Goal: Information Seeking & Learning: Learn about a topic

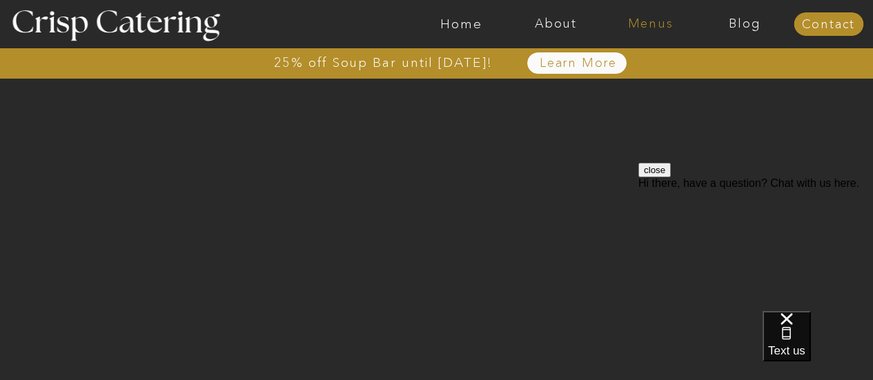
click at [643, 26] on nav "Menus" at bounding box center [650, 24] width 95 height 14
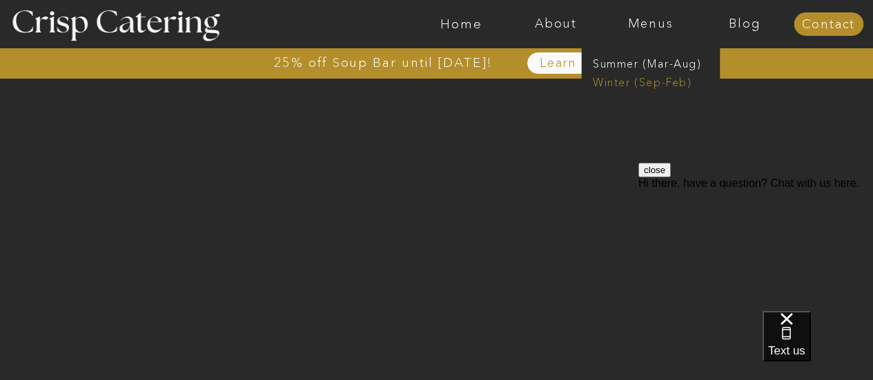
click at [627, 80] on nav "Winter (Sep-Feb)" at bounding box center [649, 81] width 113 height 13
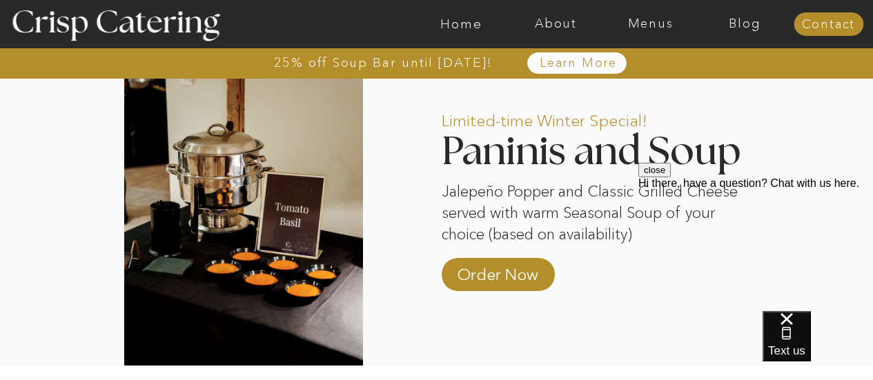
scroll to position [1203, 0]
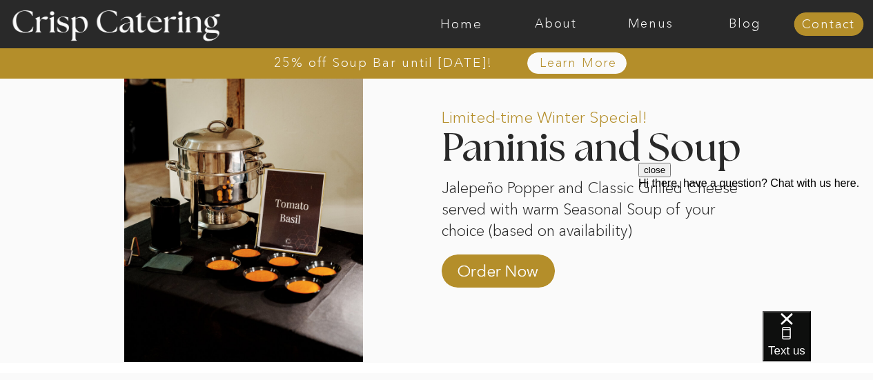
click at [671, 177] on button "close" at bounding box center [654, 170] width 32 height 14
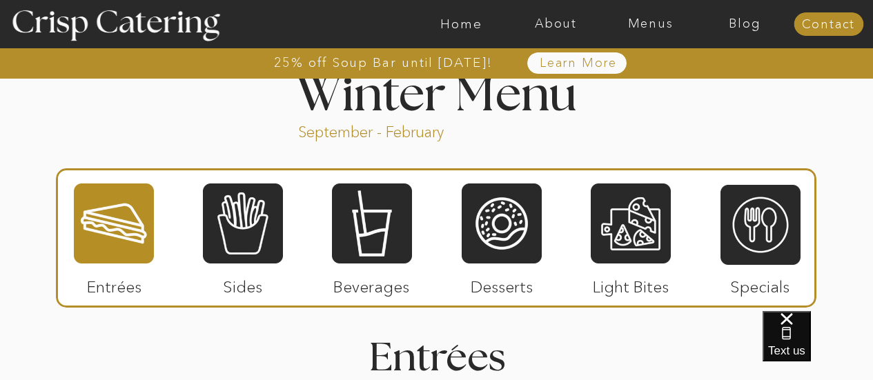
scroll to position [1529, 0]
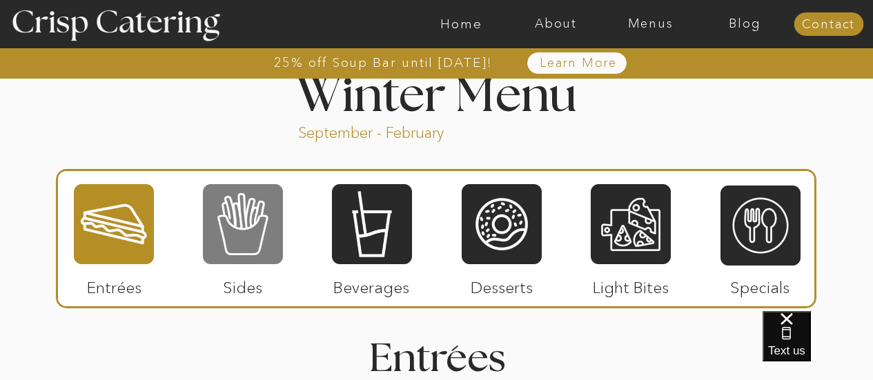
click at [247, 213] on div at bounding box center [243, 224] width 80 height 83
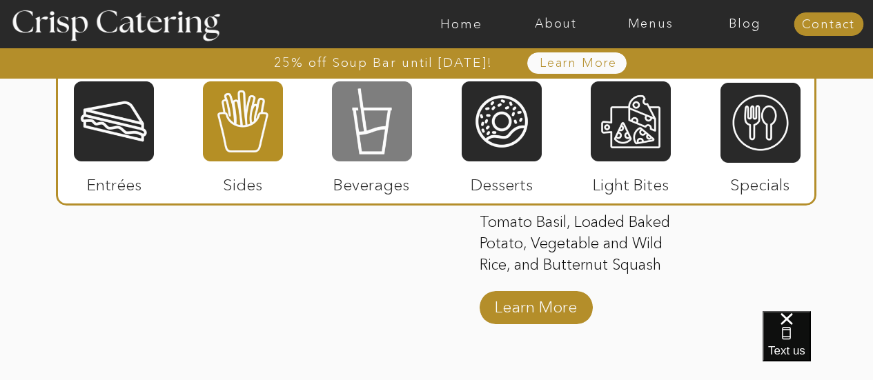
scroll to position [2639, 0]
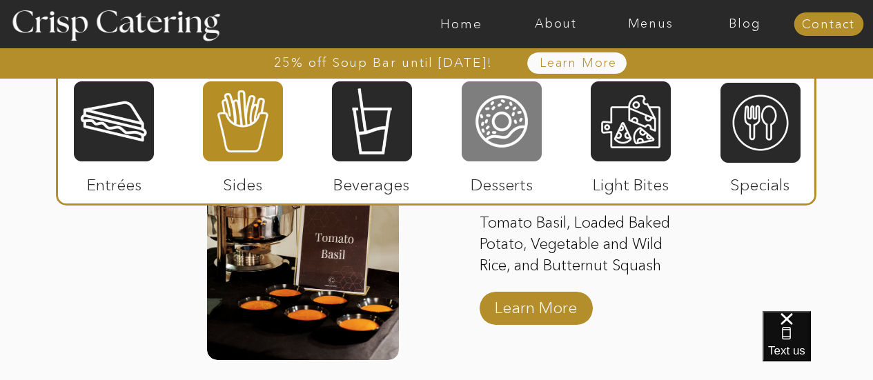
click at [509, 138] on div at bounding box center [502, 121] width 80 height 83
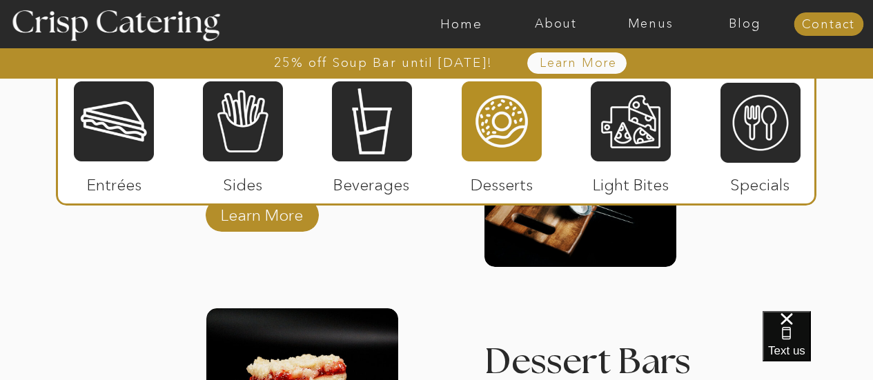
scroll to position [2198, 0]
